Goal: Information Seeking & Learning: Find specific fact

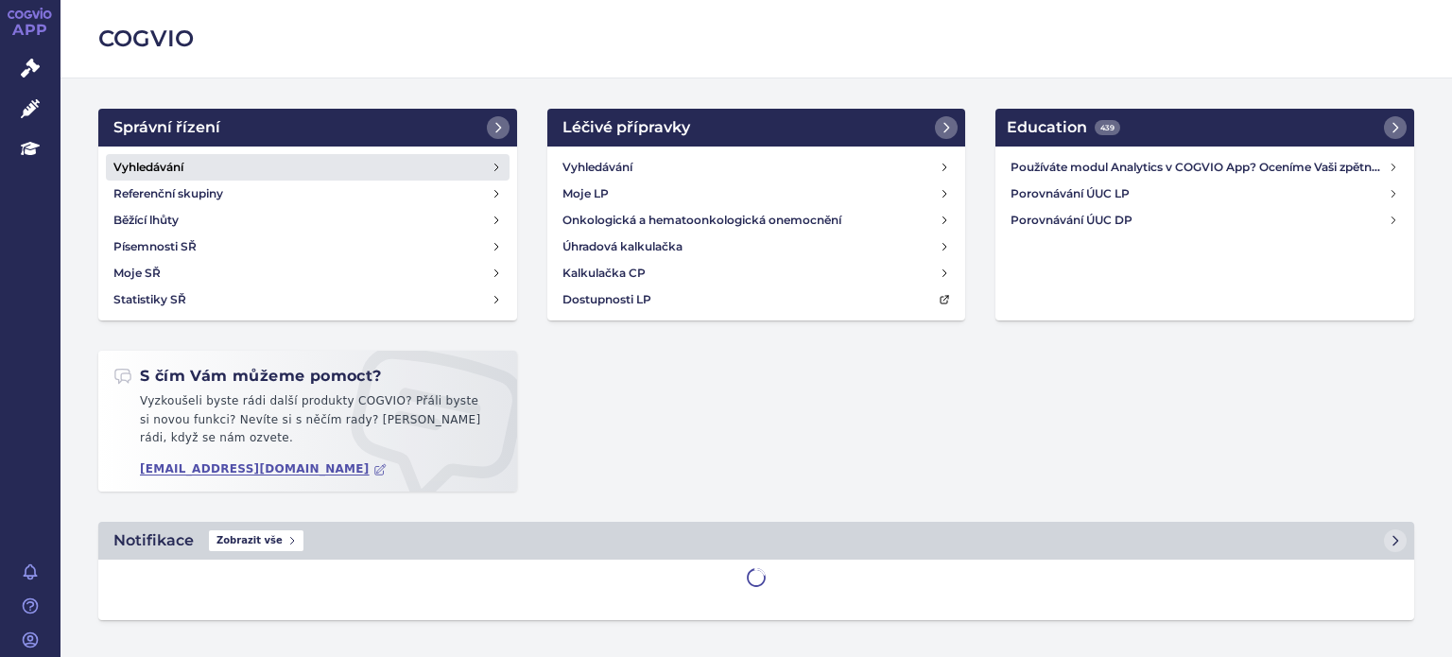
click at [176, 176] on h4 "Vyhledávání" at bounding box center [148, 167] width 70 height 19
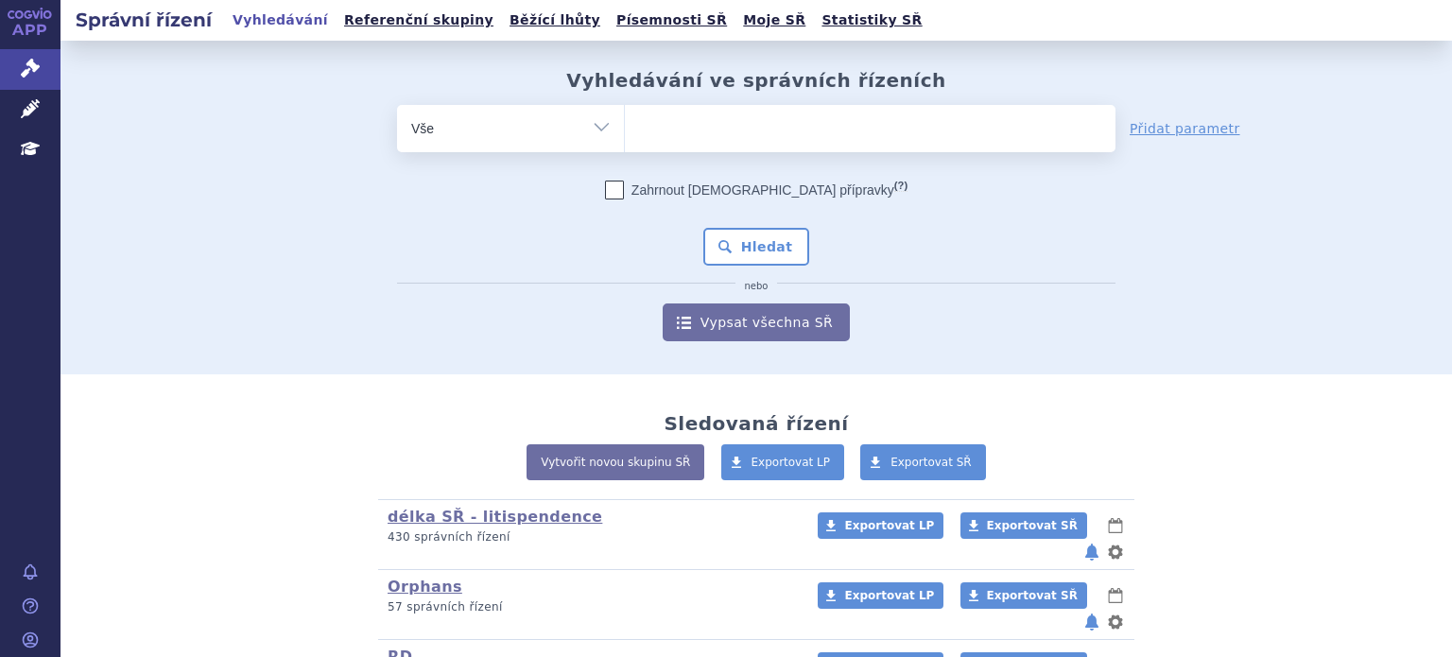
click at [688, 142] on ul at bounding box center [870, 125] width 491 height 40
click at [625, 142] on select at bounding box center [624, 127] width 1 height 47
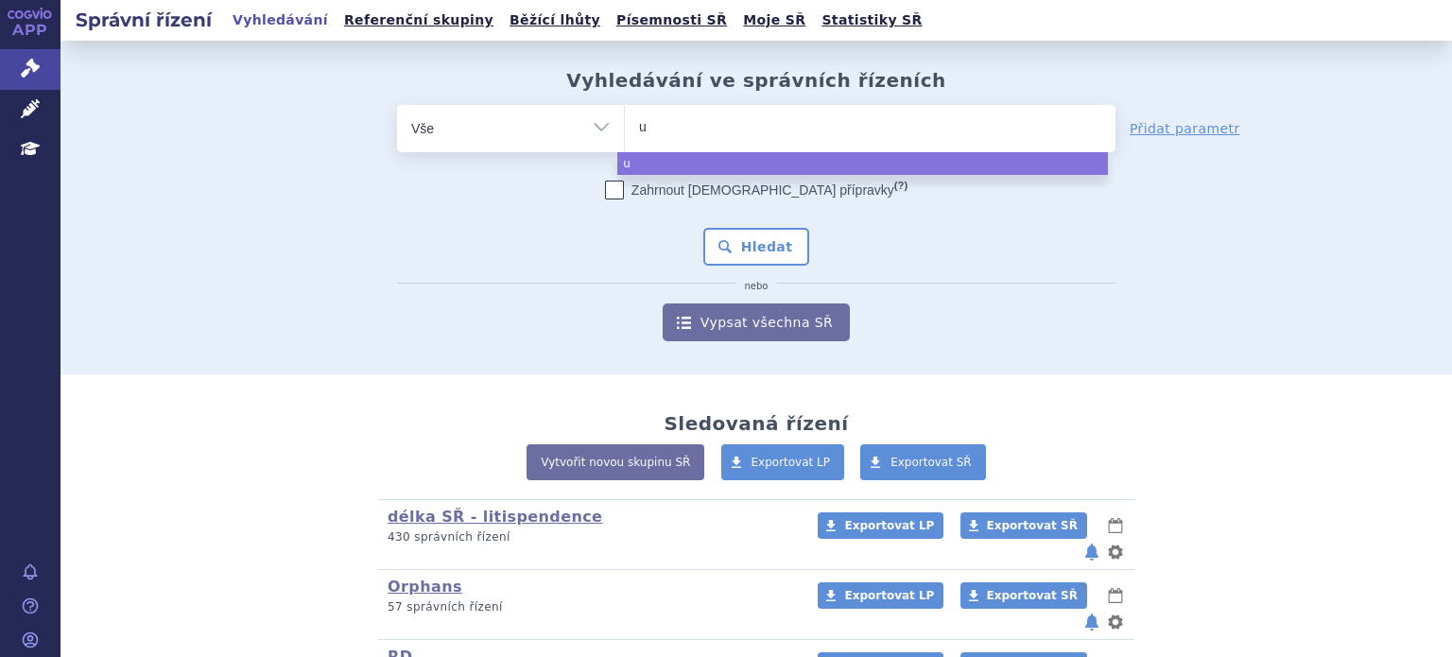
type input "ul"
type input "ulto"
type input "ultomir"
type input "ultomiris"
select select "ultomiris"
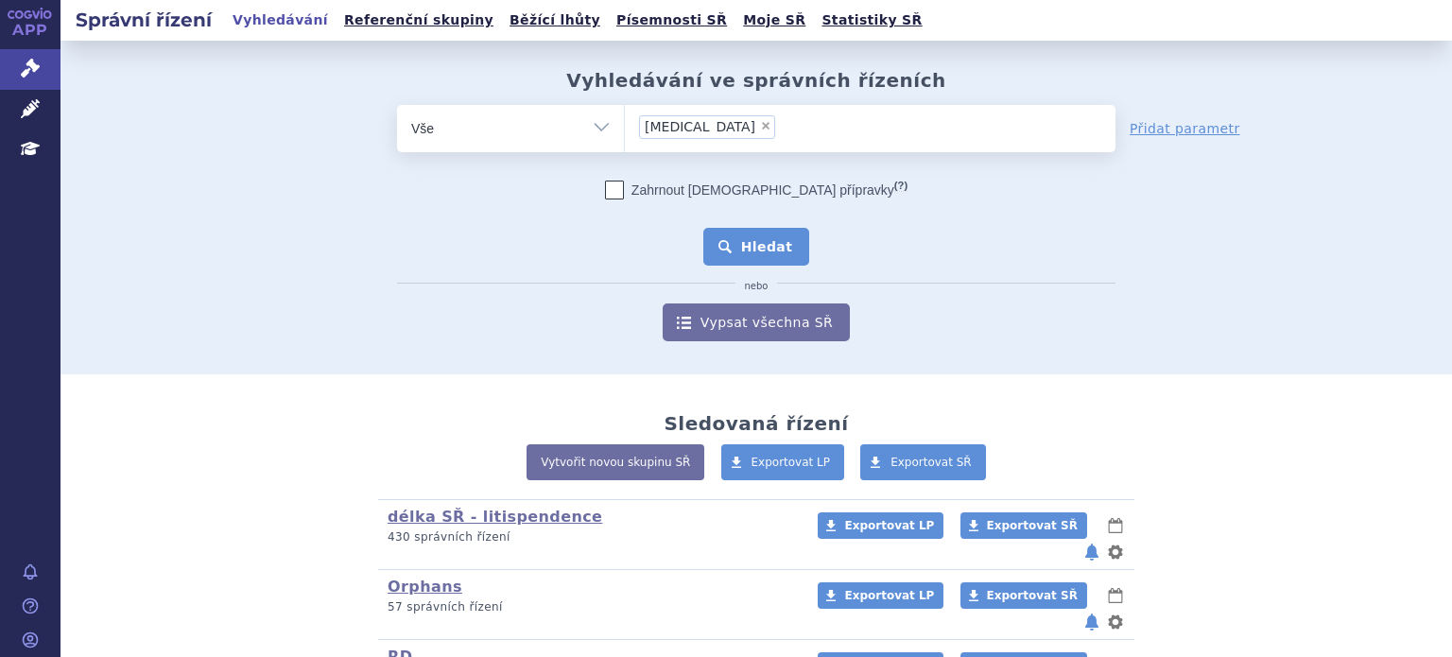
click at [767, 241] on button "Hledat" at bounding box center [756, 247] width 107 height 38
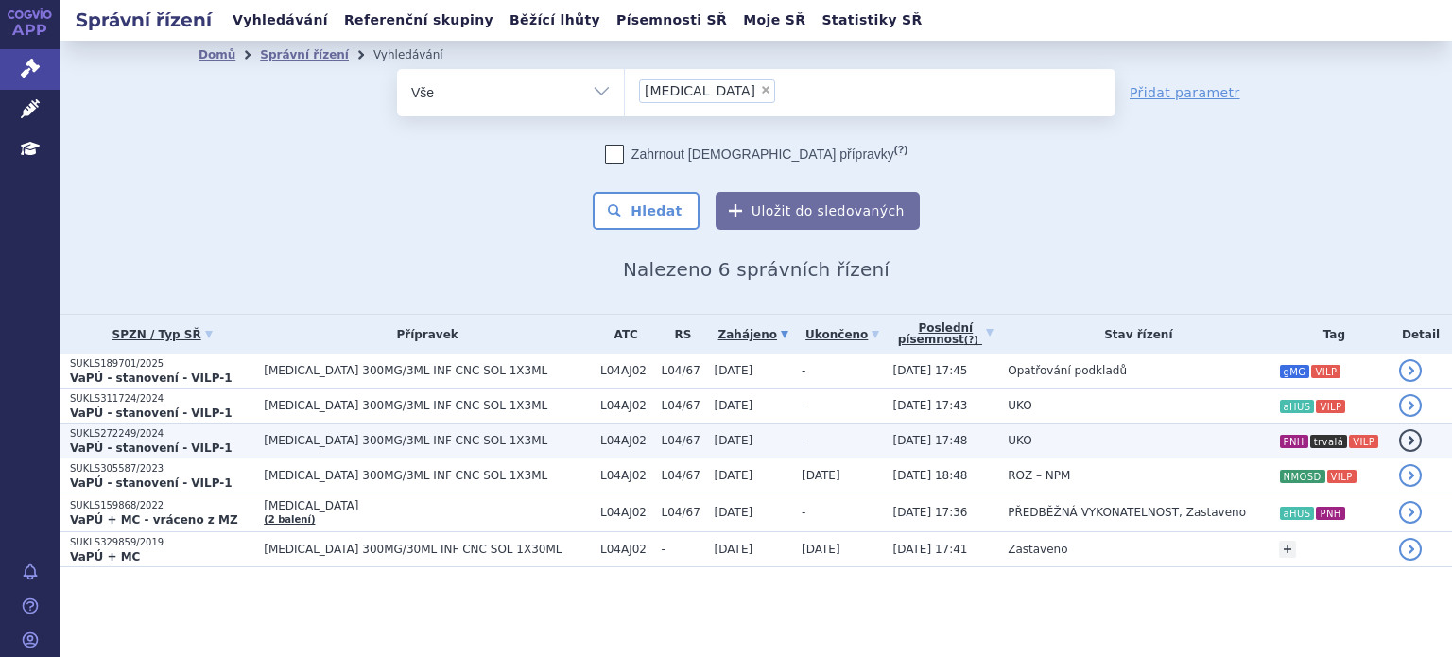
click at [1195, 444] on td "UKO" at bounding box center [1133, 441] width 270 height 35
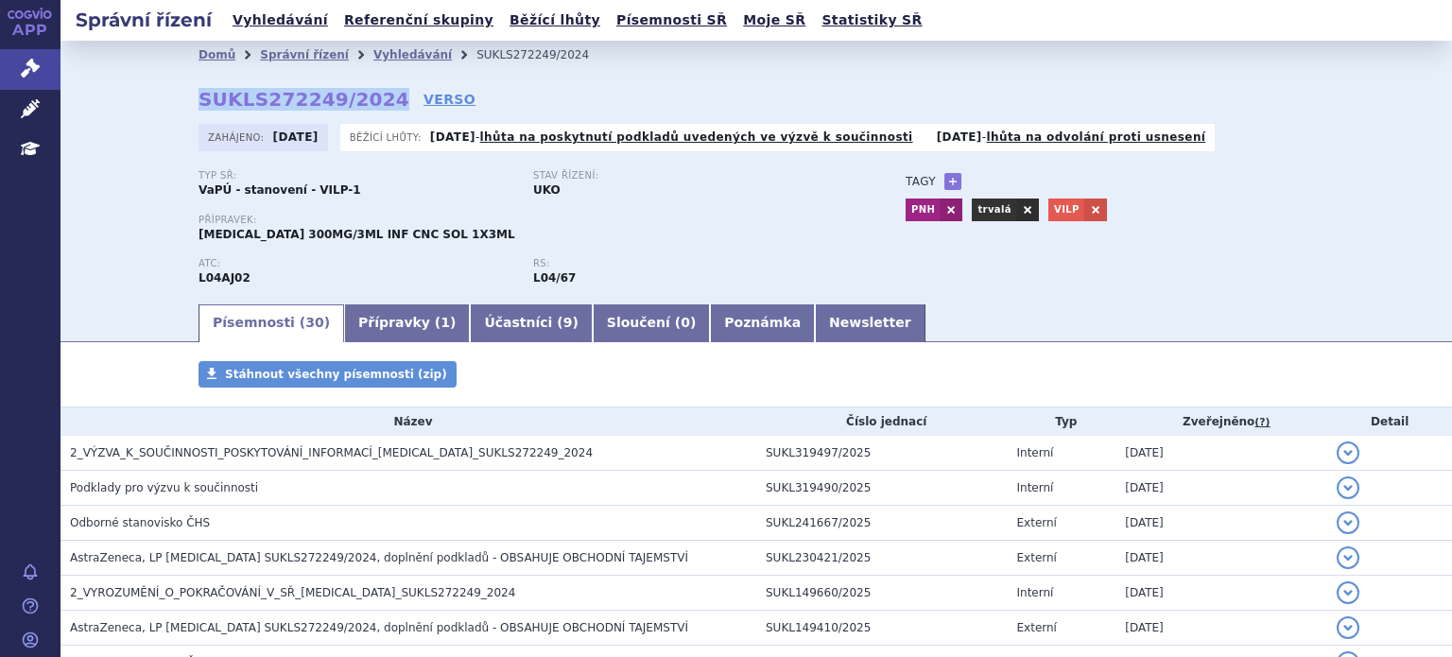
drag, startPoint x: 184, startPoint y: 101, endPoint x: 366, endPoint y: 95, distance: 181.7
click at [366, 95] on div "Domů Správní řízení Vyhledávání SUKLS272249/2024 SUKLS272249/2024 VERSO [GEOGRA…" at bounding box center [756, 185] width 1191 height 233
copy strong "SUKLS272249/2024"
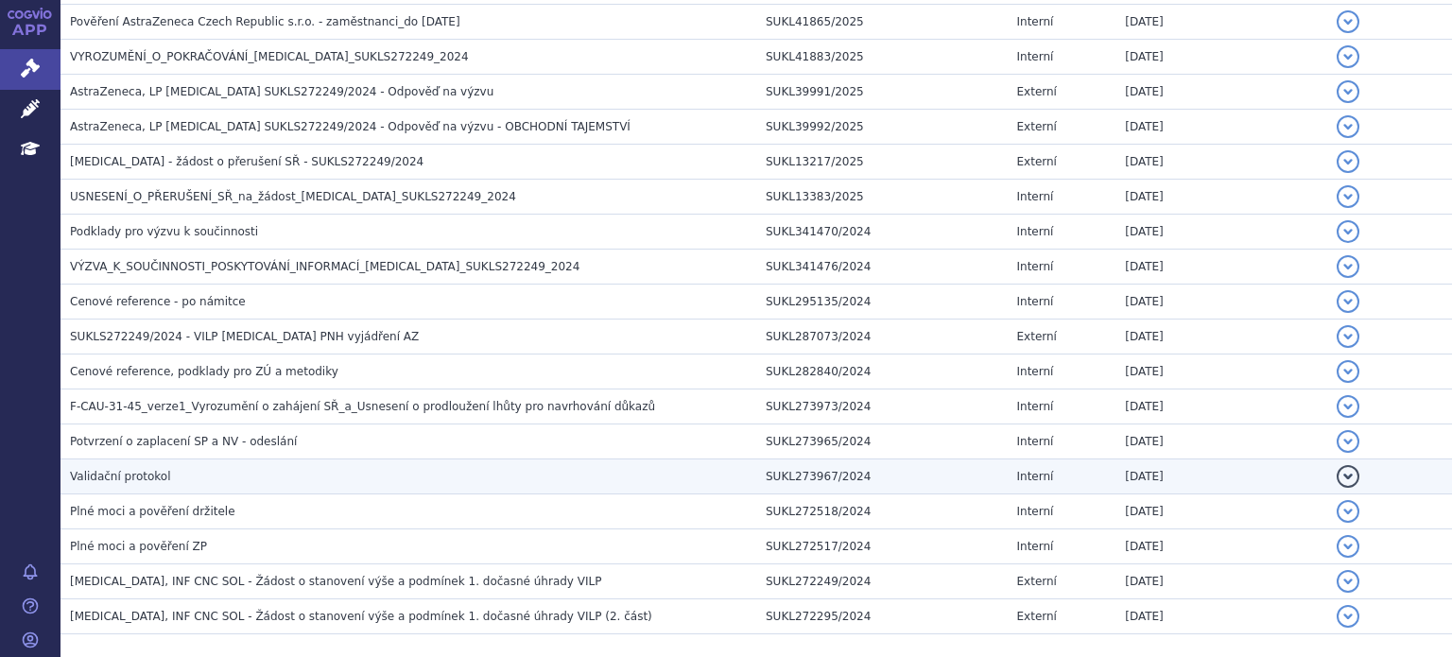
scroll to position [937, 0]
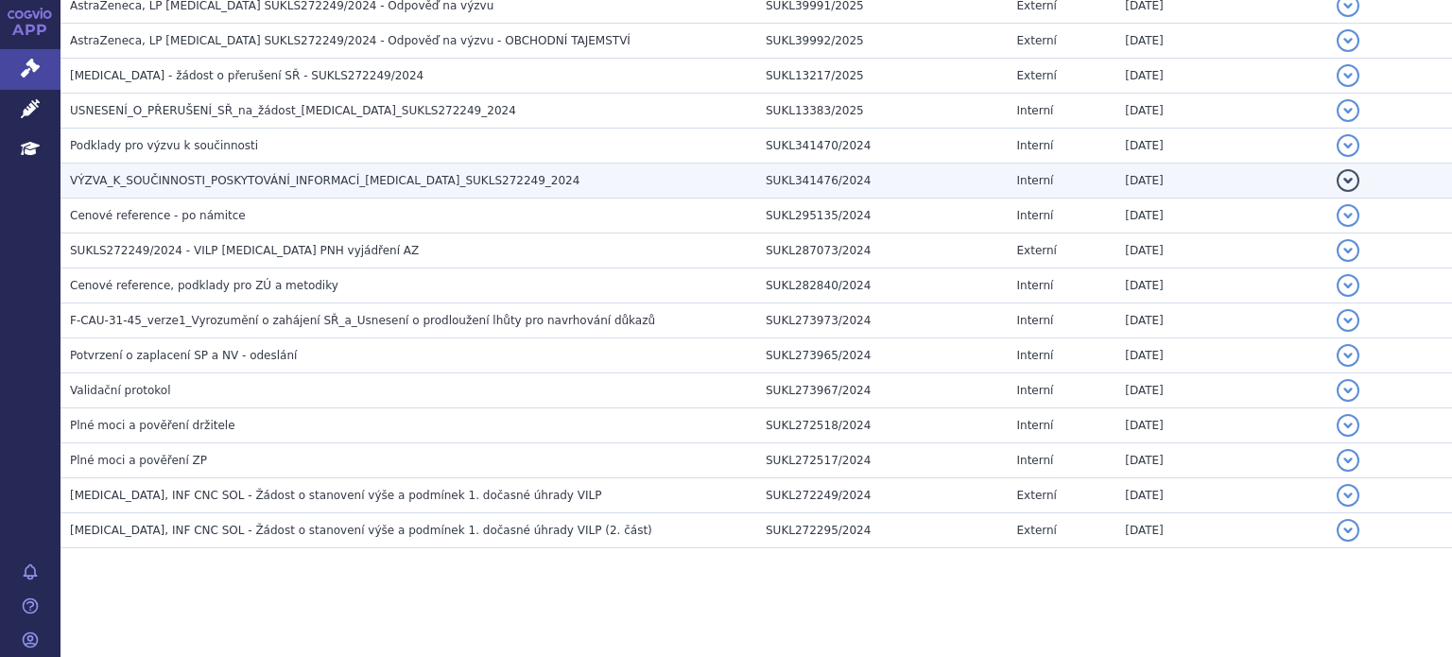
click at [165, 174] on span "VÝZVA_K_SOUČINNOSTI_POSKYTOVÁNÍ_INFORMACÍ_[MEDICAL_DATA]_SUKLS272249_2024" at bounding box center [325, 180] width 510 height 13
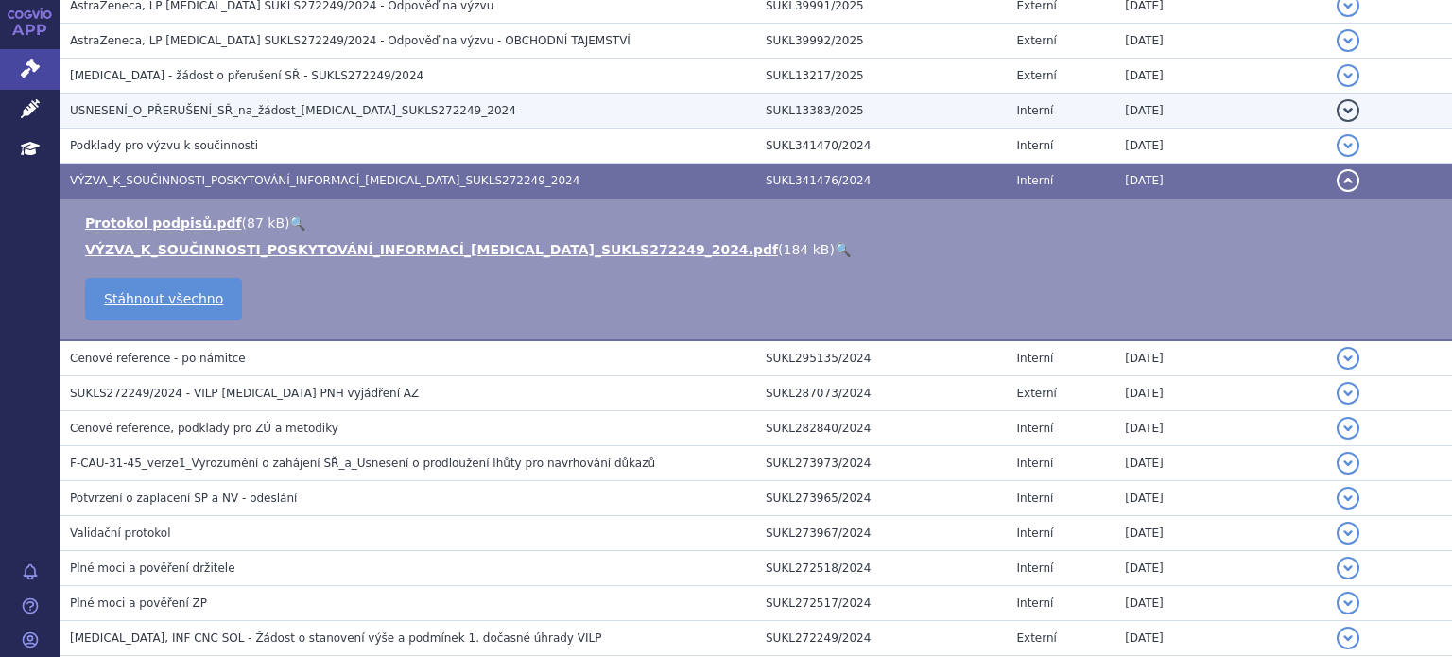
click at [238, 116] on h3 "USNESENÍ_O_PŘERUŠENÍ_SŘ_na_žádost_[MEDICAL_DATA]_SUKLS272249_2024" at bounding box center [413, 110] width 686 height 19
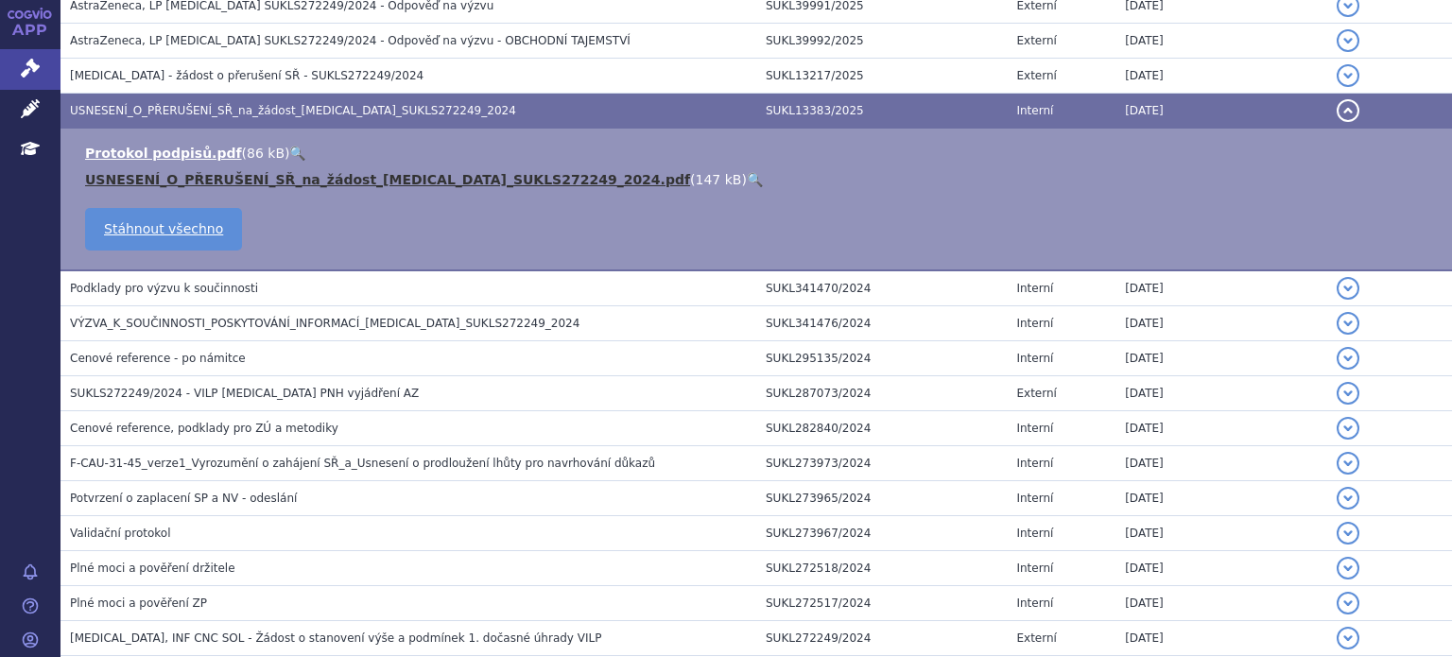
click at [287, 179] on link "USNESENÍ_O_PŘERUŠENÍ_SŘ_na_žádost_[MEDICAL_DATA]_SUKLS272249_2024.pdf" at bounding box center [387, 179] width 605 height 15
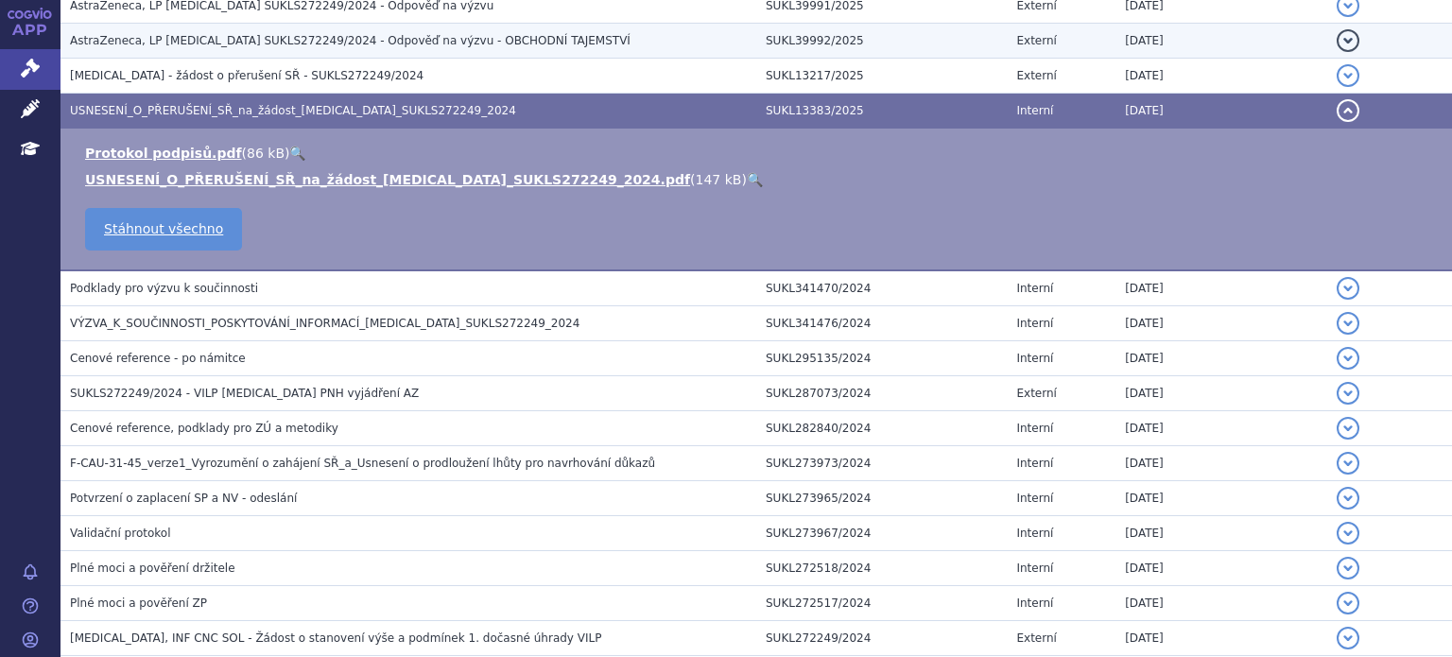
click at [1120, 43] on td "[DATE]" at bounding box center [1222, 41] width 212 height 35
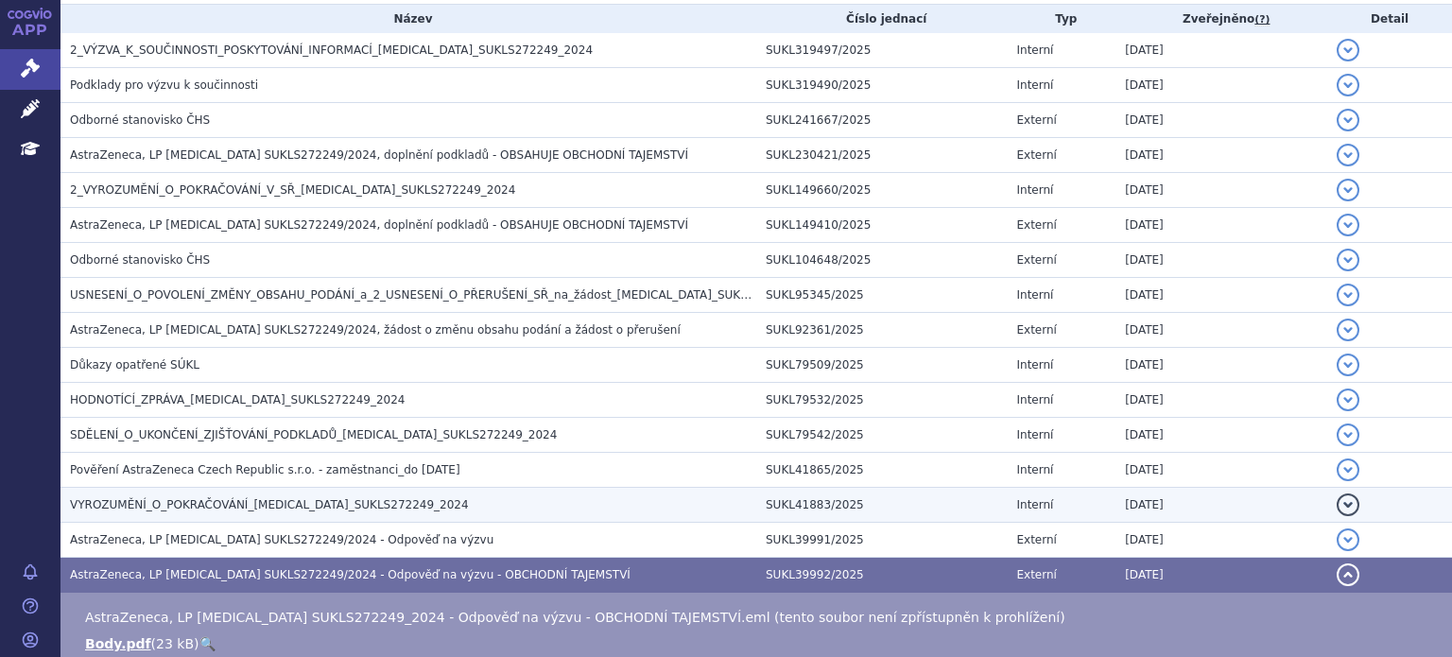
scroll to position [370, 0]
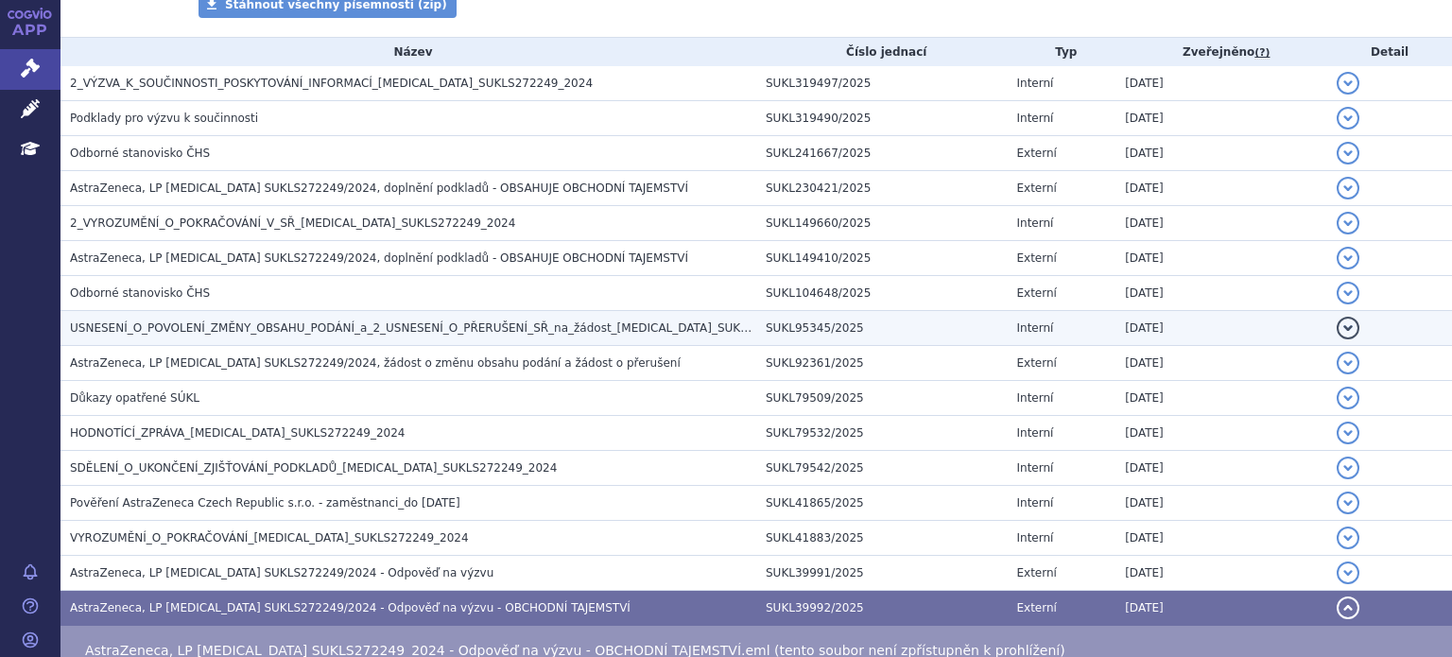
click at [369, 319] on h3 "USNESENÍ_O_POVOLENÍ_ZMĚNY_OBSAHU_PODÁNÍ_a_2_USNESENÍ_O_PŘERUŠENÍ_SŘ_na_žádost_[…" at bounding box center [413, 328] width 686 height 19
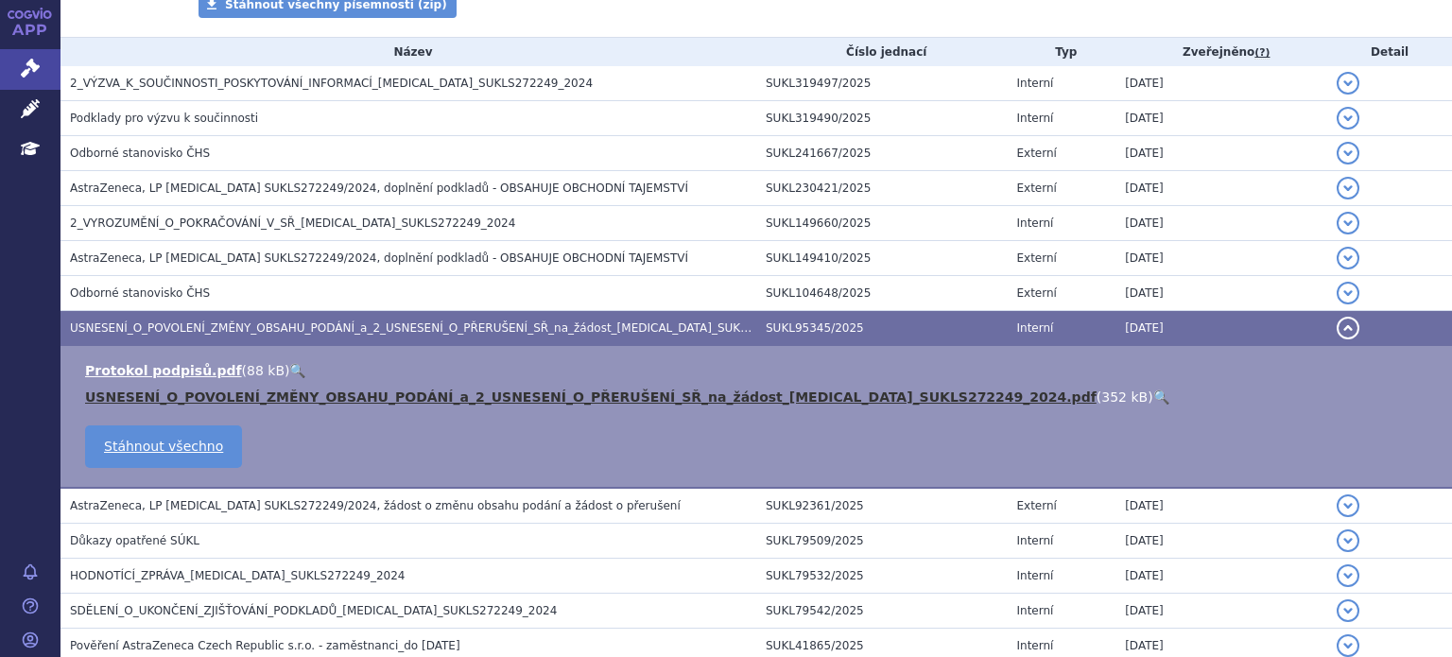
click at [555, 399] on link "USNESENÍ_O_POVOLENÍ_ZMĚNY_OBSAHU_PODÁNÍ_a_2_USNESENÍ_O_PŘERUŠENÍ_SŘ_na_žádost_[…" at bounding box center [591, 397] width 1012 height 15
